Goal: Entertainment & Leisure: Consume media (video, audio)

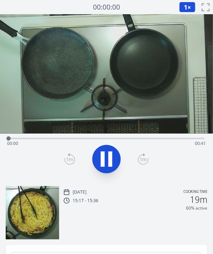
click at [128, 101] on video at bounding box center [106, 74] width 213 height 120
click at [104, 160] on icon at bounding box center [103, 159] width 4 height 15
click at [104, 160] on icon at bounding box center [107, 159] width 12 height 15
click at [126, 123] on video at bounding box center [106, 74] width 213 height 120
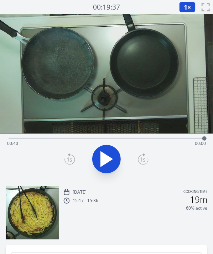
click at [189, 139] on div "Time elapsed: 00:40 Time remaining: 00:00" at bounding box center [106, 143] width 199 height 11
drag, startPoint x: 189, startPoint y: 139, endPoint x: 197, endPoint y: 141, distance: 8.4
click at [195, 141] on div at bounding box center [193, 139] width 4 height 4
click at [168, 138] on div "Time elapsed: 00:38 Time remaining: 00:02" at bounding box center [106, 143] width 199 height 11
drag, startPoint x: 168, startPoint y: 138, endPoint x: 160, endPoint y: 141, distance: 8.2
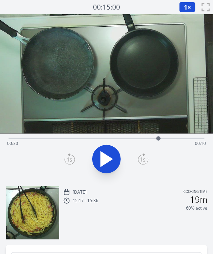
click at [160, 141] on div at bounding box center [158, 139] width 4 height 4
click at [116, 156] on icon at bounding box center [106, 159] width 20 height 20
drag, startPoint x: 162, startPoint y: 139, endPoint x: 158, endPoint y: 140, distance: 3.9
click at [158, 140] on div at bounding box center [158, 139] width 4 height 4
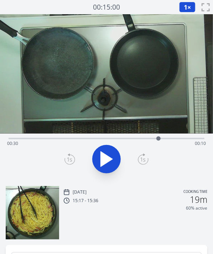
click at [102, 168] on icon at bounding box center [106, 159] width 20 height 20
click at [145, 136] on div "Time elapsed: 00:31 Time remaining: 00:09" at bounding box center [107, 138] width 196 height 9
click at [133, 136] on div "Time elapsed: 00:29 Time remaining: 00:12" at bounding box center [107, 138] width 196 height 9
drag, startPoint x: 133, startPoint y: 136, endPoint x: 119, endPoint y: 140, distance: 14.8
click at [119, 140] on div at bounding box center [119, 138] width 11 height 11
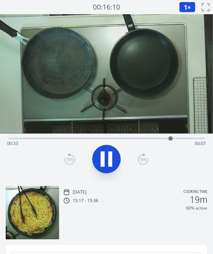
click at [111, 159] on icon at bounding box center [110, 159] width 4 height 15
click at [111, 159] on icon at bounding box center [107, 159] width 12 height 15
click at [137, 138] on div "Time elapsed: 00:40 Time remaining: 00:00" at bounding box center [106, 143] width 199 height 11
click at [119, 138] on div "Time elapsed: 00:26 Time remaining: 00:14" at bounding box center [106, 143] width 199 height 11
click at [110, 139] on div "Time elapsed: 00:22 Time remaining: 00:18" at bounding box center [106, 143] width 199 height 11
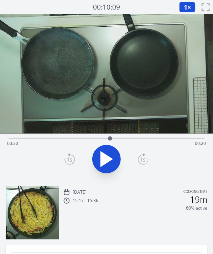
click at [119, 140] on div "Time elapsed: 00:20 Time remaining: 00:20" at bounding box center [106, 143] width 199 height 11
click at [133, 138] on div "Time elapsed: 00:22 Time remaining: 00:18" at bounding box center [106, 143] width 199 height 11
click at [153, 138] on div "Time elapsed: 00:25 Time remaining: 00:15" at bounding box center [106, 143] width 199 height 11
drag, startPoint x: 157, startPoint y: 138, endPoint x: 178, endPoint y: 140, distance: 20.4
click at [178, 140] on div at bounding box center [177, 138] width 11 height 11
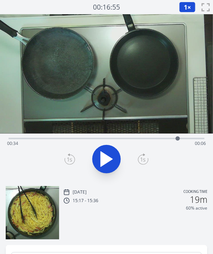
click at [110, 152] on icon at bounding box center [106, 159] width 20 height 20
click at [110, 152] on icon at bounding box center [110, 159] width 4 height 15
click at [110, 152] on icon at bounding box center [106, 159] width 20 height 20
click at [178, 138] on div "Time elapsed: 00:36 Time remaining: 00:04" at bounding box center [107, 138] width 196 height 9
click at [183, 6] on button "1 ×" at bounding box center [187, 7] width 16 height 11
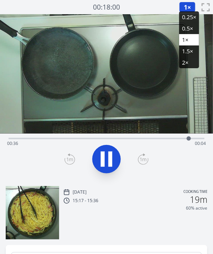
click at [183, 22] on li "0.25×" at bounding box center [189, 16] width 20 height 11
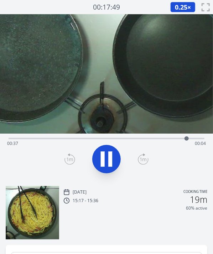
click at [170, 100] on video at bounding box center [106, 74] width 399 height 225
drag, startPoint x: 190, startPoint y: 138, endPoint x: 175, endPoint y: 142, distance: 16.3
click at [175, 142] on div at bounding box center [175, 138] width 11 height 11
click at [113, 152] on icon at bounding box center [106, 159] width 20 height 20
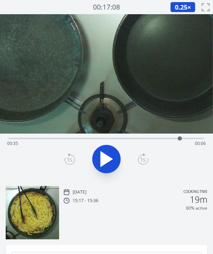
drag, startPoint x: 201, startPoint y: 137, endPoint x: 180, endPoint y: 140, distance: 21.2
click at [180, 140] on div at bounding box center [179, 138] width 11 height 11
click at [108, 155] on icon at bounding box center [106, 159] width 20 height 20
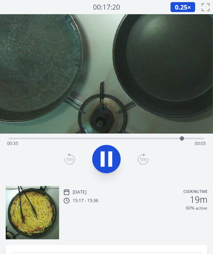
click at [108, 155] on icon at bounding box center [106, 159] width 20 height 20
click at [171, 99] on video at bounding box center [106, 74] width 399 height 225
drag, startPoint x: 182, startPoint y: 137, endPoint x: 190, endPoint y: 141, distance: 8.4
click at [190, 141] on div at bounding box center [190, 139] width 4 height 4
drag, startPoint x: 188, startPoint y: 140, endPoint x: 184, endPoint y: 141, distance: 4.0
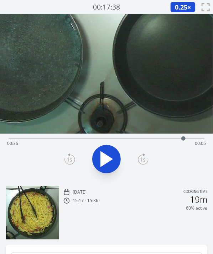
click at [184, 141] on div at bounding box center [183, 138] width 11 height 11
click at [95, 72] on video at bounding box center [106, 74] width 399 height 225
click at [177, 100] on video at bounding box center [106, 74] width 399 height 225
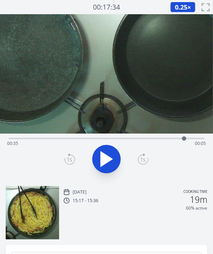
click at [177, 100] on video at bounding box center [106, 74] width 399 height 225
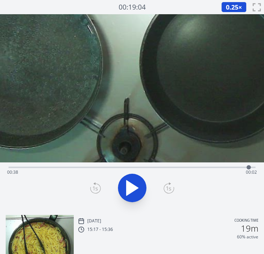
drag, startPoint x: 231, startPoint y: 168, endPoint x: 248, endPoint y: 166, distance: 17.9
click at [212, 166] on div at bounding box center [248, 168] width 4 height 4
drag, startPoint x: 248, startPoint y: 166, endPoint x: 259, endPoint y: 168, distance: 10.5
click at [212, 168] on div at bounding box center [247, 167] width 11 height 11
click at [163, 93] on video at bounding box center [132, 88] width 494 height 278
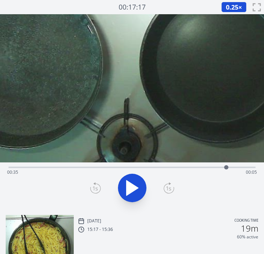
drag, startPoint x: 255, startPoint y: 165, endPoint x: 226, endPoint y: 168, distance: 29.0
click at [212, 168] on div at bounding box center [226, 168] width 4 height 4
click at [123, 186] on icon at bounding box center [132, 188] width 20 height 20
drag, startPoint x: 242, startPoint y: 168, endPoint x: 246, endPoint y: 166, distance: 4.6
click at [212, 166] on div at bounding box center [246, 167] width 11 height 11
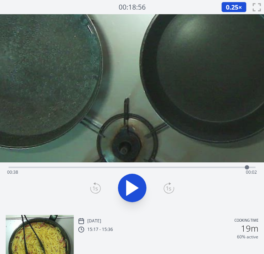
click at [212, 166] on div at bounding box center [247, 168] width 4 height 4
click at [159, 150] on video at bounding box center [132, 88] width 494 height 278
drag, startPoint x: 250, startPoint y: 169, endPoint x: 211, endPoint y: 167, distance: 38.9
click at [212, 167] on div at bounding box center [220, 167] width 11 height 11
drag, startPoint x: 211, startPoint y: 167, endPoint x: 230, endPoint y: 172, distance: 19.7
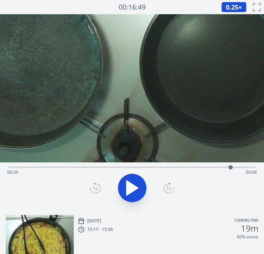
click at [212, 172] on div at bounding box center [230, 167] width 11 height 11
click at [212, 172] on div at bounding box center [233, 167] width 11 height 11
drag, startPoint x: 233, startPoint y: 165, endPoint x: 240, endPoint y: 166, distance: 7.3
click at [212, 166] on div at bounding box center [240, 167] width 11 height 11
click at [169, 166] on div "Time elapsed: 00:37 Time remaining: 00:03" at bounding box center [132, 167] width 247 height 9
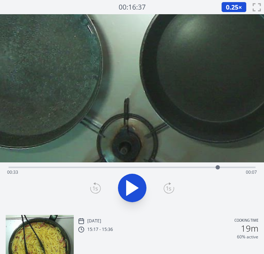
drag, startPoint x: 171, startPoint y: 166, endPoint x: 217, endPoint y: 166, distance: 46.6
click at [212, 166] on div at bounding box center [217, 168] width 4 height 4
drag, startPoint x: 222, startPoint y: 166, endPoint x: 237, endPoint y: 164, distance: 14.7
click at [212, 164] on div at bounding box center [235, 167] width 11 height 11
click at [212, 3] on icon "fullscreen" at bounding box center [256, 7] width 9 height 9
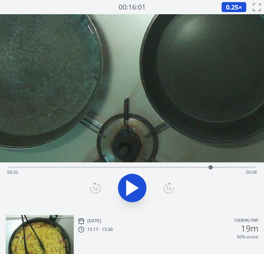
drag, startPoint x: 233, startPoint y: 166, endPoint x: 212, endPoint y: 166, distance: 21.4
click at [212, 166] on div at bounding box center [210, 167] width 11 height 11
drag, startPoint x: 211, startPoint y: 166, endPoint x: 215, endPoint y: 166, distance: 4.3
click at [212, 166] on div at bounding box center [215, 168] width 4 height 4
click at [212, 166] on div at bounding box center [216, 168] width 4 height 4
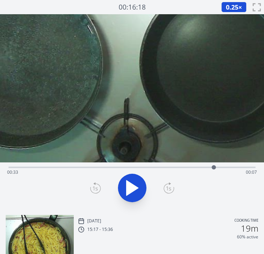
click at [212, 164] on div at bounding box center [213, 167] width 11 height 11
drag, startPoint x: 219, startPoint y: 166, endPoint x: 230, endPoint y: 167, distance: 11.1
click at [212, 167] on div "Time elapsed: 00:33 Time remaining: 00:07" at bounding box center [132, 172] width 250 height 11
drag, startPoint x: 230, startPoint y: 167, endPoint x: 252, endPoint y: 166, distance: 21.7
click at [212, 166] on div at bounding box center [252, 168] width 4 height 4
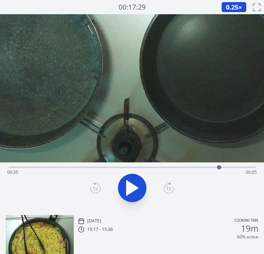
drag, startPoint x: 252, startPoint y: 166, endPoint x: 216, endPoint y: 167, distance: 35.6
click at [212, 167] on div at bounding box center [219, 168] width 4 height 4
drag, startPoint x: 216, startPoint y: 167, endPoint x: 190, endPoint y: 166, distance: 26.3
click at [190, 166] on div at bounding box center [191, 168] width 4 height 4
drag, startPoint x: 190, startPoint y: 166, endPoint x: 149, endPoint y: 163, distance: 41.0
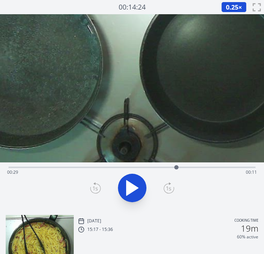
click at [171, 163] on div at bounding box center [176, 167] width 11 height 11
drag, startPoint x: 149, startPoint y: 163, endPoint x: 138, endPoint y: 164, distance: 10.3
click at [138, 164] on div at bounding box center [138, 167] width 11 height 11
drag, startPoint x: 140, startPoint y: 166, endPoint x: 222, endPoint y: 164, distance: 81.9
click at [212, 164] on div at bounding box center [221, 167] width 11 height 11
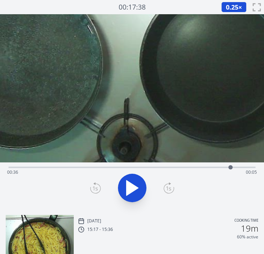
drag, startPoint x: 223, startPoint y: 168, endPoint x: 230, endPoint y: 169, distance: 7.7
click at [212, 169] on div at bounding box center [230, 168] width 4 height 4
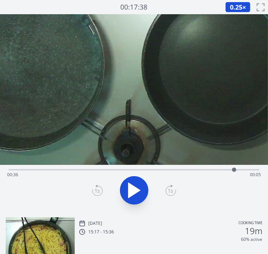
click at [146, 109] on video at bounding box center [134, 89] width 503 height 283
drag, startPoint x: 235, startPoint y: 170, endPoint x: 256, endPoint y: 170, distance: 21.4
click at [212, 170] on div at bounding box center [256, 170] width 4 height 4
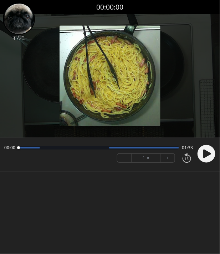
click at [134, 98] on img at bounding box center [109, 76] width 101 height 101
click at [203, 150] on circle at bounding box center [206, 154] width 18 height 18
click at [167, 157] on button "+" at bounding box center [167, 158] width 14 height 9
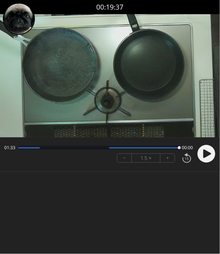
click at [164, 189] on body "Discard Recording? You will not be able to recover this once discarded. Cancel …" at bounding box center [110, 127] width 220 height 254
click at [161, 93] on video at bounding box center [110, 76] width 220 height 124
drag, startPoint x: 178, startPoint y: 147, endPoint x: 150, endPoint y: 148, distance: 28.5
click at [150, 148] on div at bounding box center [149, 148] width 3 height 3
drag, startPoint x: 153, startPoint y: 148, endPoint x: 134, endPoint y: 148, distance: 19.6
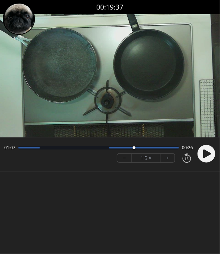
click at [134, 148] on div at bounding box center [134, 148] width 10 height 10
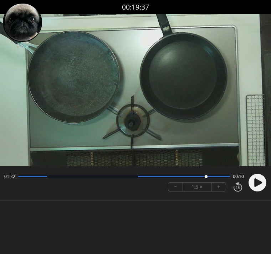
drag, startPoint x: 172, startPoint y: 176, endPoint x: 206, endPoint y: 176, distance: 34.5
click at [206, 176] on div at bounding box center [206, 177] width 10 height 10
click at [167, 109] on video at bounding box center [135, 90] width 271 height 152
click at [219, 181] on circle at bounding box center [257, 183] width 18 height 18
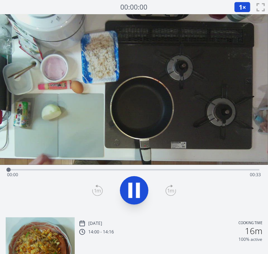
click at [125, 184] on icon at bounding box center [134, 191] width 20 height 20
click at [152, 128] on video at bounding box center [134, 89] width 268 height 151
drag, startPoint x: 121, startPoint y: 168, endPoint x: 220, endPoint y: 165, distance: 99.7
click at [212, 165] on div at bounding box center [206, 170] width 11 height 11
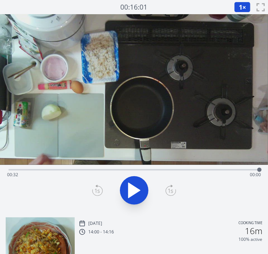
click at [161, 74] on video at bounding box center [134, 89] width 268 height 151
drag, startPoint x: 258, startPoint y: 168, endPoint x: 168, endPoint y: 172, distance: 90.1
click at [168, 172] on div at bounding box center [169, 170] width 4 height 4
click at [125, 190] on icon at bounding box center [134, 191] width 20 height 20
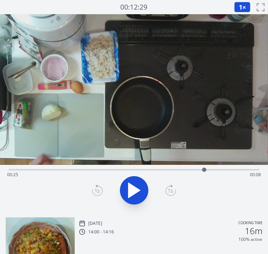
click at [136, 170] on div "Time elapsed: 00:25 Time remaining: 00:08" at bounding box center [134, 174] width 254 height 11
click at [139, 189] on icon at bounding box center [134, 191] width 20 height 20
click at [116, 166] on div "Time elapsed: 00:23 Time remaining: 00:09" at bounding box center [134, 169] width 251 height 9
click at [239, 4] on span "1" at bounding box center [241, 7] width 4 height 9
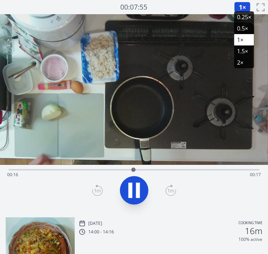
click at [241, 22] on li "0.25×" at bounding box center [244, 16] width 20 height 11
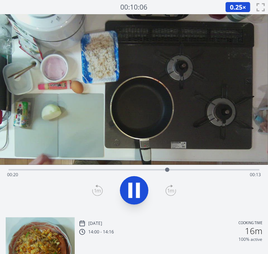
click at [143, 144] on video at bounding box center [134, 89] width 268 height 151
click at [128, 170] on div "Time elapsed: 00:26 Time remaining: 00:07" at bounding box center [134, 174] width 254 height 11
drag, startPoint x: 128, startPoint y: 170, endPoint x: 93, endPoint y: 169, distance: 34.9
click at [93, 169] on div at bounding box center [93, 170] width 4 height 4
click at [141, 135] on video at bounding box center [134, 89] width 268 height 151
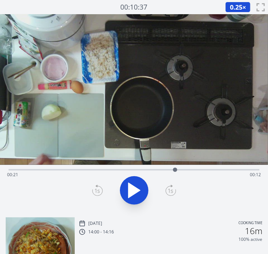
drag, startPoint x: 246, startPoint y: 168, endPoint x: 175, endPoint y: 173, distance: 71.0
click at [175, 173] on div at bounding box center [175, 170] width 11 height 11
click at [174, 173] on div at bounding box center [173, 170] width 11 height 11
drag, startPoint x: 190, startPoint y: 170, endPoint x: 195, endPoint y: 169, distance: 5.4
click at [195, 169] on div at bounding box center [195, 170] width 4 height 4
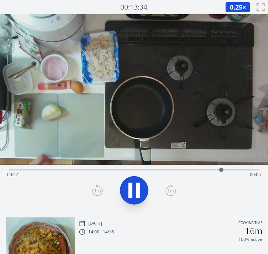
click at [214, 170] on div "Time elapsed: 00:27 Time remaining: 00:05" at bounding box center [134, 174] width 254 height 11
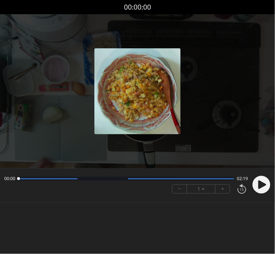
click at [215, 65] on div at bounding box center [137, 91] width 275 height 154
click at [259, 182] on icon at bounding box center [262, 185] width 8 height 9
click at [105, 227] on body "Discard Recording? You will not be able to recover this once discarded. Cancel …" at bounding box center [137, 127] width 275 height 254
click at [140, 230] on body "Discard Recording? You will not be able to recover this once discarded. Cancel …" at bounding box center [137, 127] width 275 height 254
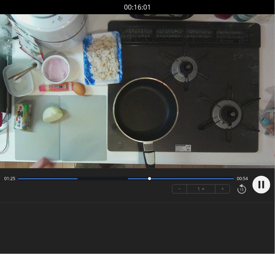
drag, startPoint x: 123, startPoint y: 177, endPoint x: 151, endPoint y: 180, distance: 28.7
click at [151, 180] on div at bounding box center [150, 179] width 10 height 10
drag, startPoint x: 156, startPoint y: 179, endPoint x: 184, endPoint y: 180, distance: 27.8
click at [184, 180] on div at bounding box center [183, 179] width 10 height 10
click at [258, 183] on circle at bounding box center [261, 185] width 18 height 18
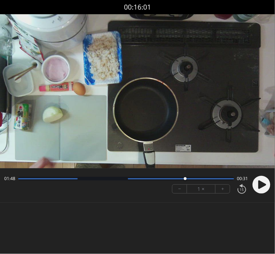
click at [126, 79] on video at bounding box center [137, 91] width 275 height 154
click at [132, 166] on video at bounding box center [137, 91] width 275 height 154
click at [254, 185] on circle at bounding box center [261, 185] width 18 height 18
drag, startPoint x: 199, startPoint y: 178, endPoint x: 180, endPoint y: 180, distance: 19.4
click at [180, 180] on div at bounding box center [180, 179] width 10 height 10
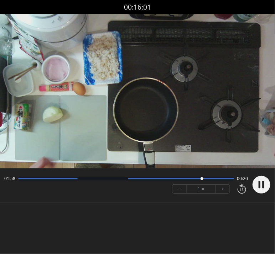
click at [169, 95] on video at bounding box center [137, 91] width 275 height 154
click at [259, 184] on icon at bounding box center [262, 185] width 8 height 9
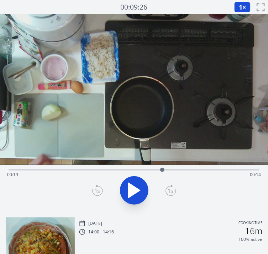
drag, startPoint x: 20, startPoint y: 165, endPoint x: 166, endPoint y: 165, distance: 146.3
click at [166, 165] on div at bounding box center [162, 170] width 11 height 11
click at [138, 193] on icon at bounding box center [138, 190] width 4 height 15
drag, startPoint x: 173, startPoint y: 170, endPoint x: 144, endPoint y: 172, distance: 28.9
click at [144, 172] on div at bounding box center [144, 170] width 4 height 4
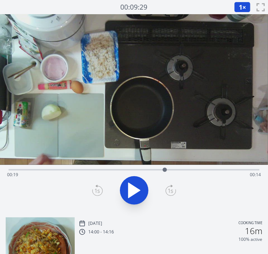
drag, startPoint x: 144, startPoint y: 172, endPoint x: 165, endPoint y: 168, distance: 21.6
click at [165, 168] on div at bounding box center [165, 170] width 4 height 4
drag, startPoint x: 165, startPoint y: 168, endPoint x: 171, endPoint y: 169, distance: 6.1
click at [171, 169] on div at bounding box center [171, 170] width 4 height 4
drag, startPoint x: 171, startPoint y: 168, endPoint x: 143, endPoint y: 171, distance: 27.6
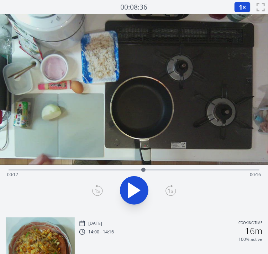
click at [143, 171] on div at bounding box center [143, 170] width 4 height 4
drag, startPoint x: 146, startPoint y: 171, endPoint x: 155, endPoint y: 170, distance: 9.0
click at [155, 170] on div at bounding box center [154, 170] width 11 height 11
drag, startPoint x: 158, startPoint y: 170, endPoint x: 163, endPoint y: 170, distance: 4.6
click at [163, 170] on div at bounding box center [162, 170] width 11 height 11
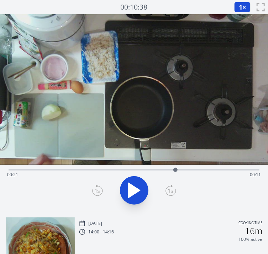
drag, startPoint x: 164, startPoint y: 170, endPoint x: 175, endPoint y: 172, distance: 11.5
click at [175, 172] on div at bounding box center [175, 170] width 4 height 4
drag, startPoint x: 175, startPoint y: 172, endPoint x: 186, endPoint y: 170, distance: 10.4
click at [186, 170] on div at bounding box center [185, 170] width 4 height 4
click at [150, 167] on div "Time elapsed: 00:23 Time remaining: 00:10" at bounding box center [134, 169] width 251 height 9
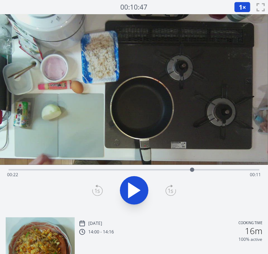
drag, startPoint x: 153, startPoint y: 168, endPoint x: 194, endPoint y: 170, distance: 41.7
click at [194, 170] on div at bounding box center [192, 170] width 11 height 11
click at [128, 188] on icon at bounding box center [134, 190] width 12 height 15
click at [128, 188] on icon at bounding box center [130, 190] width 4 height 15
click at [194, 172] on div at bounding box center [193, 170] width 11 height 11
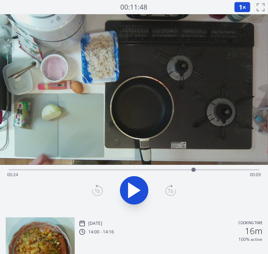
click at [194, 171] on div at bounding box center [193, 170] width 4 height 4
drag, startPoint x: 163, startPoint y: 170, endPoint x: 181, endPoint y: 171, distance: 17.5
click at [181, 171] on div "Time elapsed: 00:24 Time remaining: 00:09" at bounding box center [134, 174] width 254 height 11
drag, startPoint x: 198, startPoint y: 169, endPoint x: 189, endPoint y: 167, distance: 9.0
click at [189, 167] on div "Time elapsed: 00:22 Time remaining: 00:11" at bounding box center [134, 169] width 251 height 9
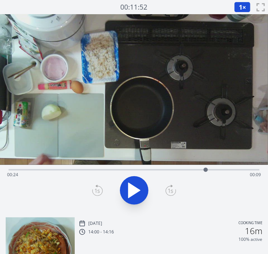
drag, startPoint x: 189, startPoint y: 167, endPoint x: 220, endPoint y: 169, distance: 31.4
click at [211, 169] on div at bounding box center [205, 170] width 11 height 11
drag, startPoint x: 228, startPoint y: 169, endPoint x: 277, endPoint y: 175, distance: 49.4
click at [268, 175] on html "Discard Recording? You will not be able to recover this once discarded. Cancel …" at bounding box center [134, 192] width 268 height 384
